Goal: Check status

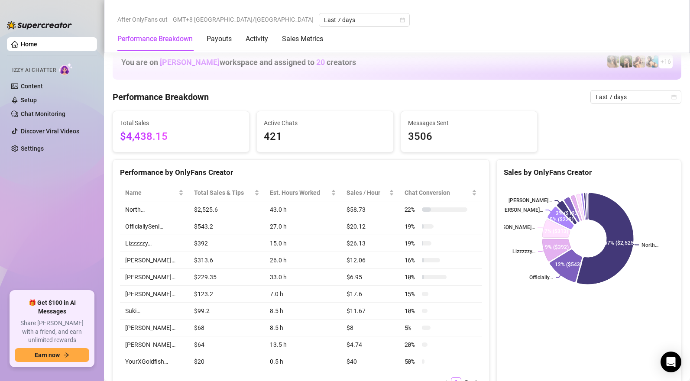
scroll to position [492, 0]
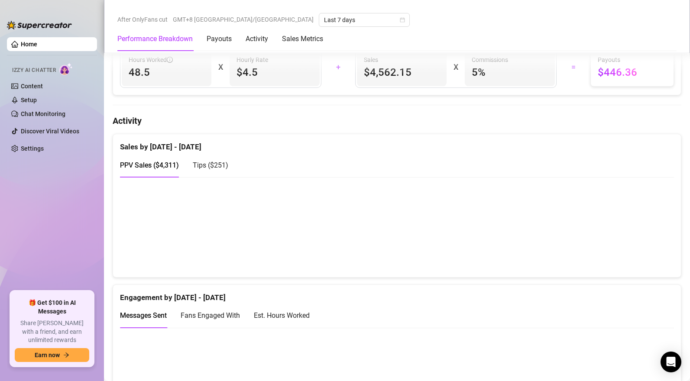
scroll to position [474, 0]
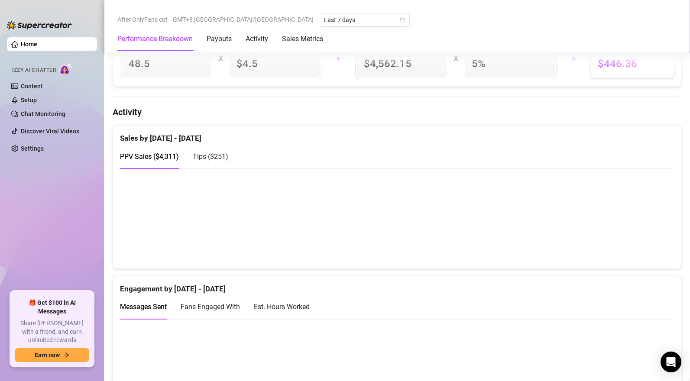
click at [208, 158] on span "Tips ( $251 )" at bounding box center [211, 156] width 36 height 8
click at [151, 154] on span "PPV Sales ( $4,311 )" at bounding box center [149, 156] width 59 height 8
click at [214, 156] on span "Tips ( $251 )" at bounding box center [211, 156] width 36 height 8
click at [142, 155] on span "PPV Sales ( $4,311 )" at bounding box center [149, 156] width 59 height 8
